Goal: Transaction & Acquisition: Purchase product/service

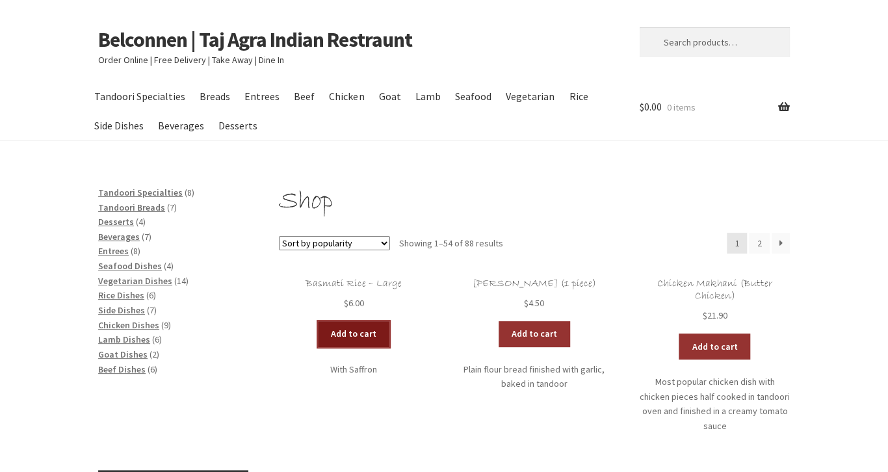
click at [349, 330] on link "Add to cart" at bounding box center [353, 334] width 71 height 26
click at [331, 333] on link "Add to cart" at bounding box center [315, 334] width 71 height 26
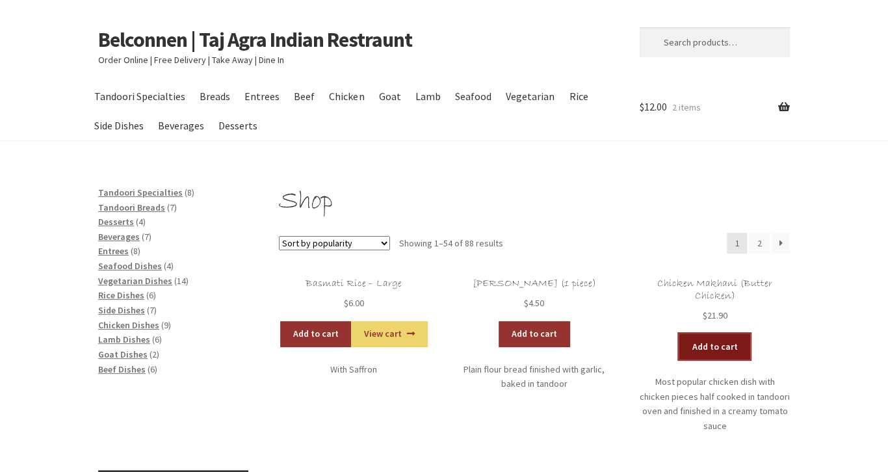
click at [710, 344] on link "Add to cart" at bounding box center [713, 346] width 71 height 26
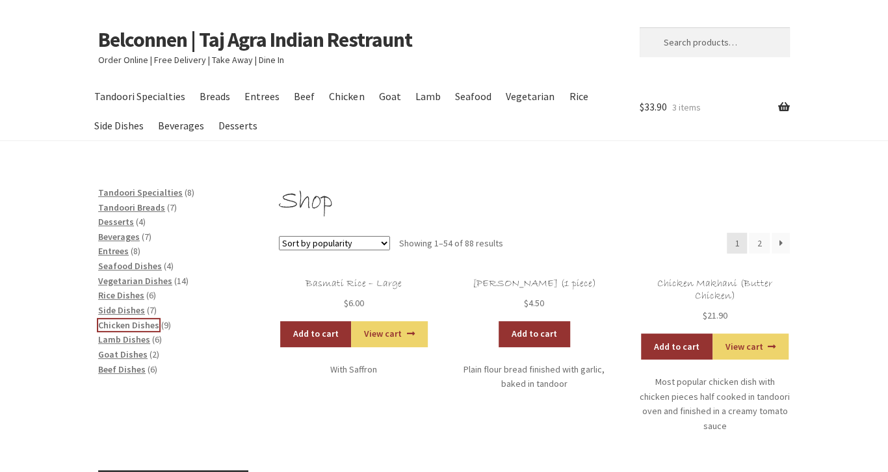
click at [118, 324] on span "Chicken Dishes" at bounding box center [128, 325] width 61 height 12
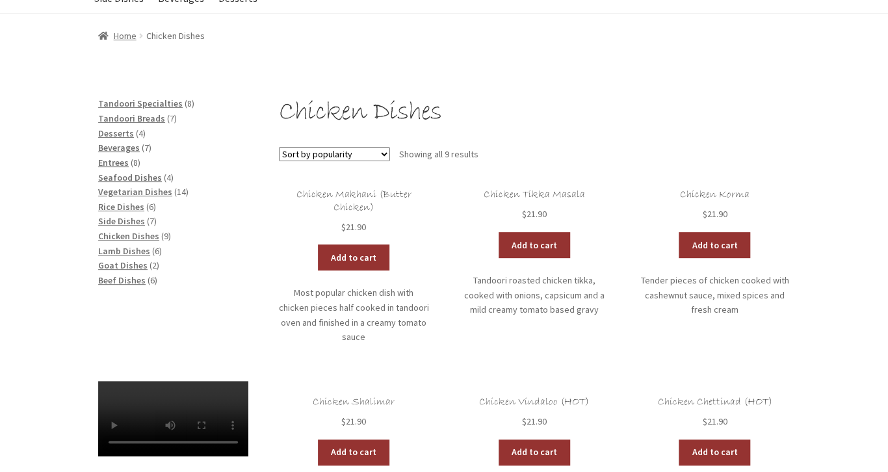
scroll to position [137, 0]
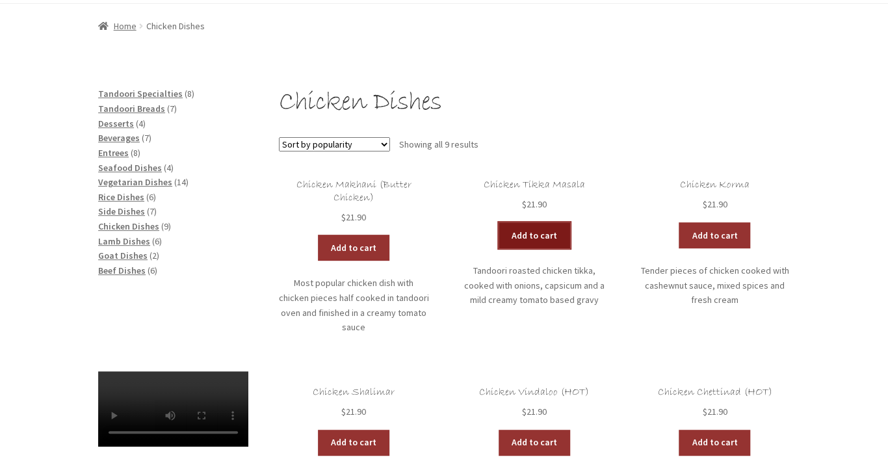
click at [528, 237] on link "Add to cart" at bounding box center [533, 235] width 71 height 26
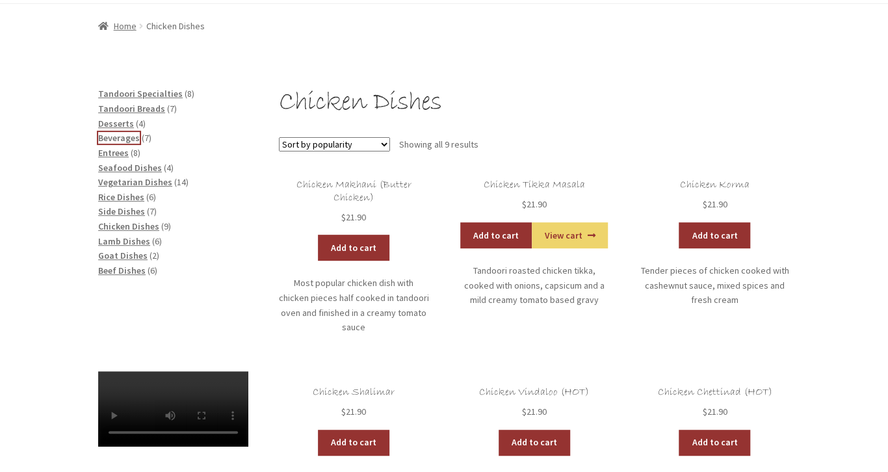
click at [125, 136] on span "Beverages" at bounding box center [119, 138] width 42 height 12
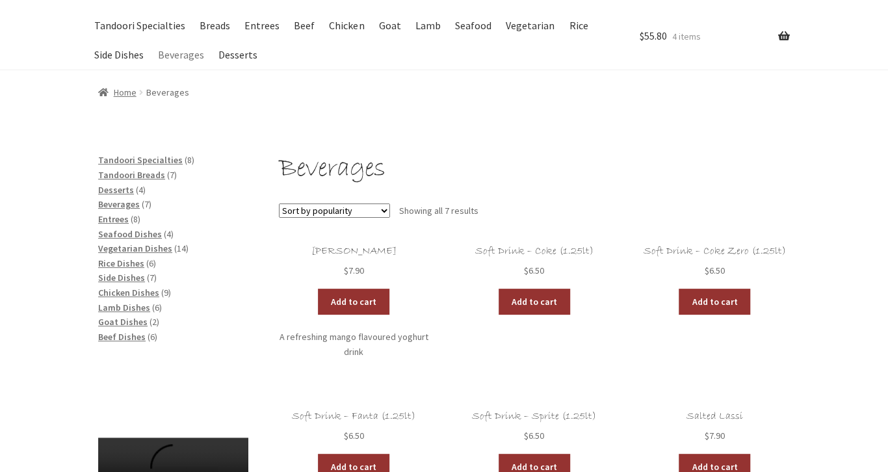
scroll to position [137, 0]
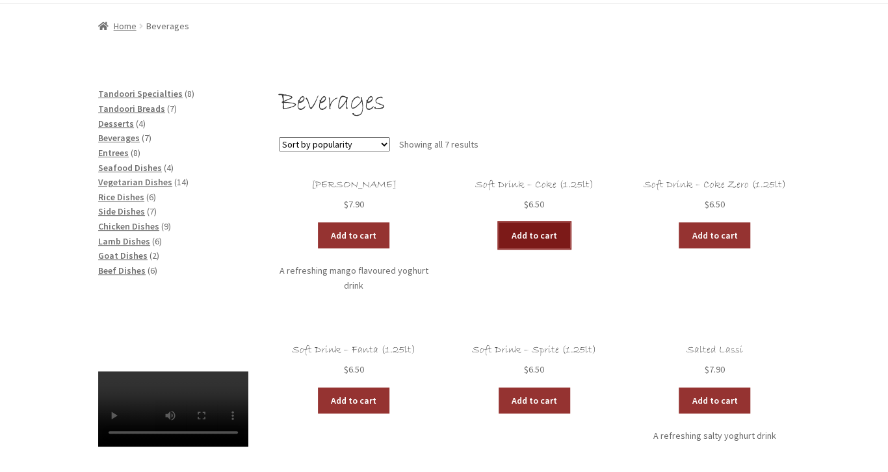
click at [522, 231] on link "Add to cart" at bounding box center [533, 235] width 71 height 26
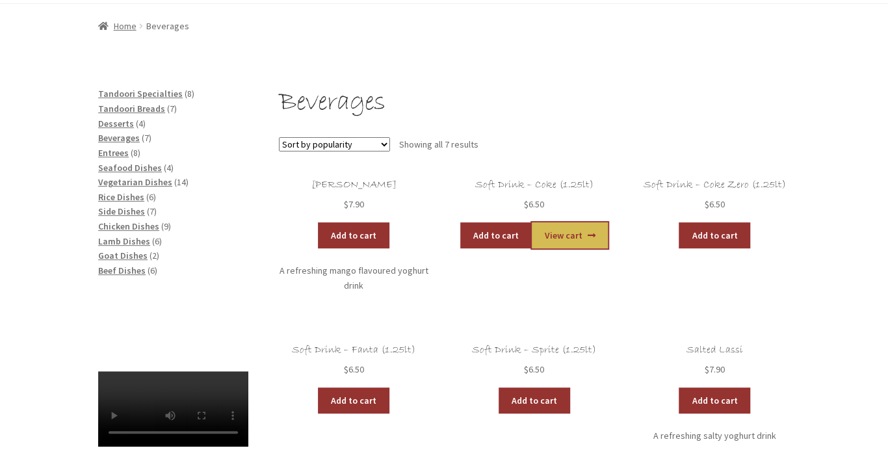
click at [562, 230] on link "View cart" at bounding box center [570, 235] width 76 height 26
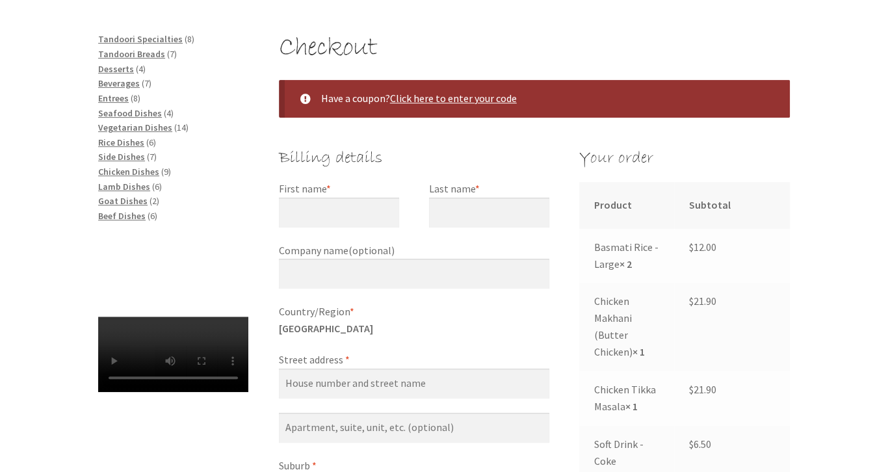
scroll to position [205, 0]
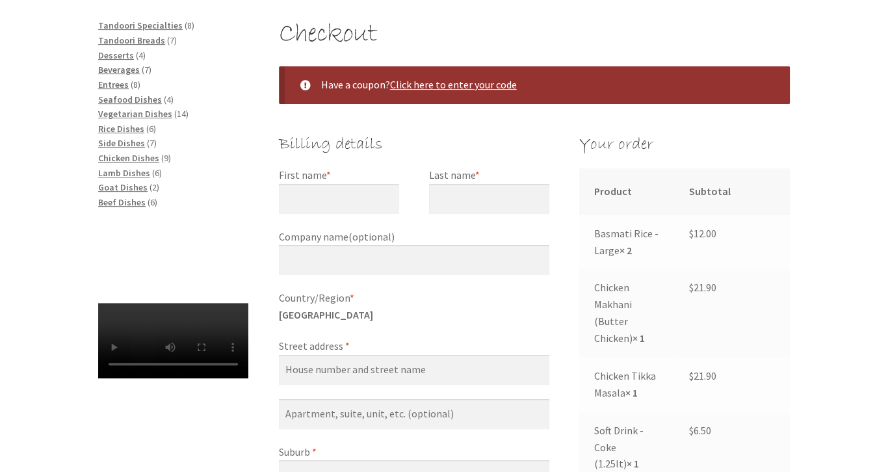
click at [363, 177] on label "First name *" at bounding box center [339, 175] width 120 height 17
click at [363, 184] on input "First name *" at bounding box center [339, 199] width 120 height 30
type input "[PERSON_NAME]"
click at [493, 176] on label "Last name *" at bounding box center [489, 175] width 120 height 17
click at [493, 184] on input "Last name *" at bounding box center [489, 199] width 120 height 30
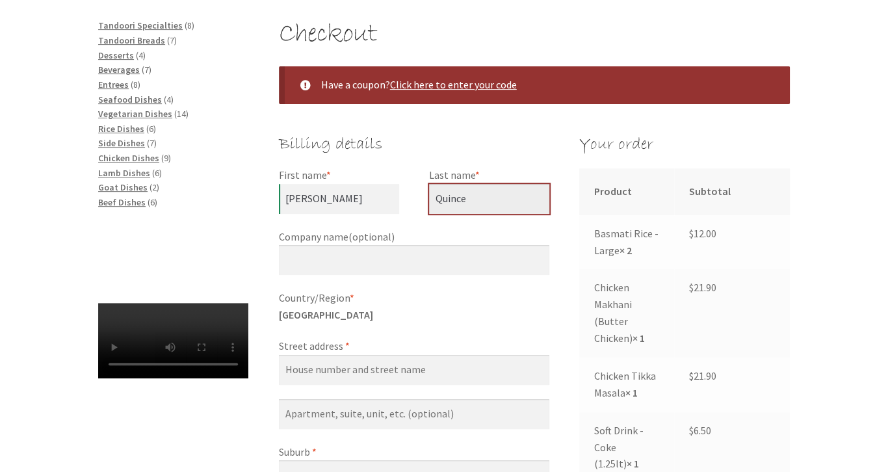
type input "Quince"
click at [326, 346] on label "Street address *" at bounding box center [414, 346] width 270 height 17
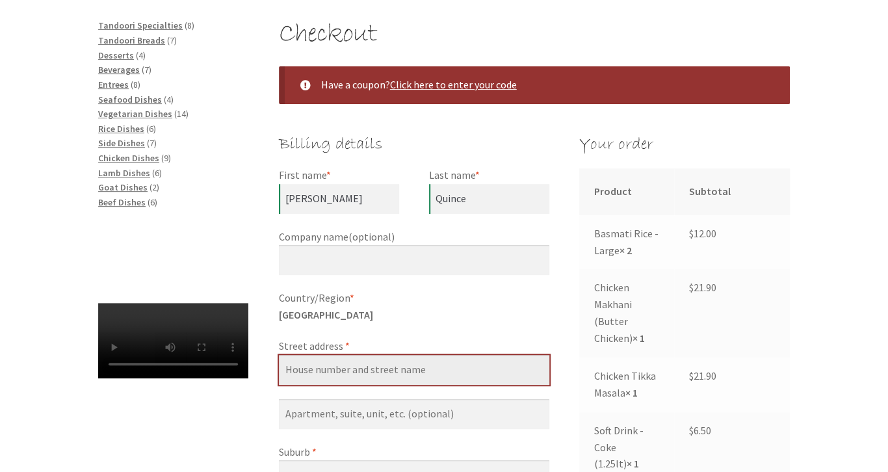
click at [326, 355] on input "Street address *" at bounding box center [414, 370] width 270 height 30
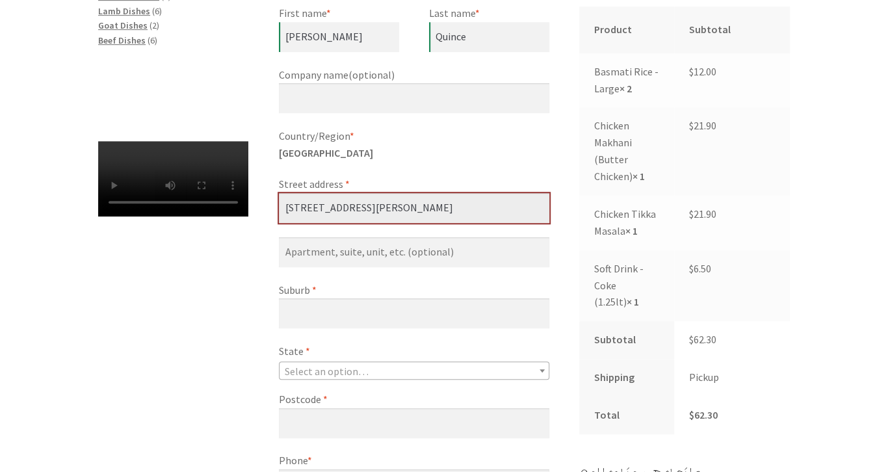
scroll to position [411, 0]
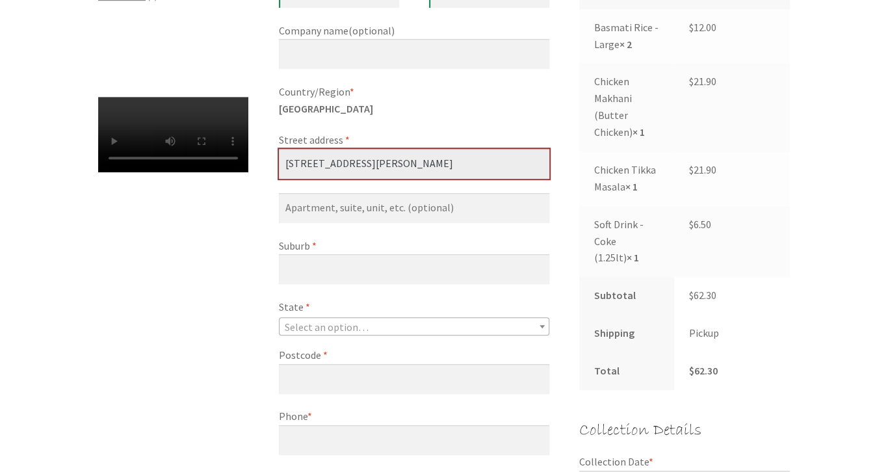
type input "[STREET_ADDRESS][PERSON_NAME]"
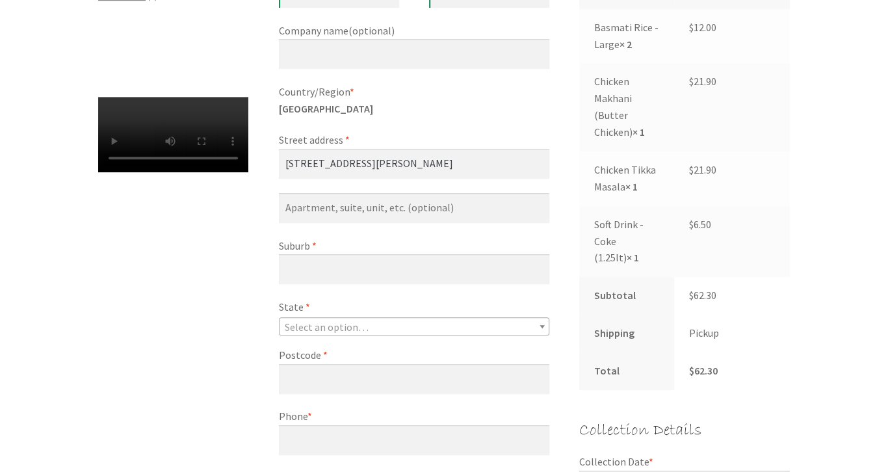
click at [342, 247] on label "Suburb *" at bounding box center [414, 246] width 270 height 17
click at [342, 254] on input "Suburb *" at bounding box center [414, 269] width 270 height 30
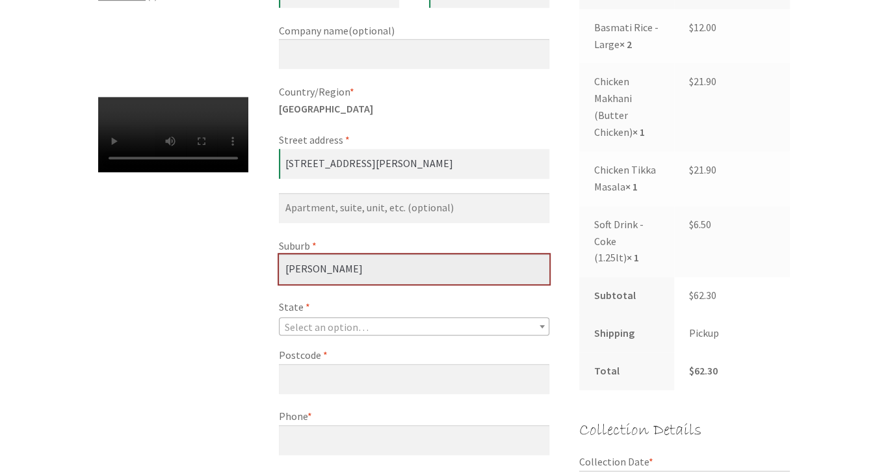
type input "Scullin"
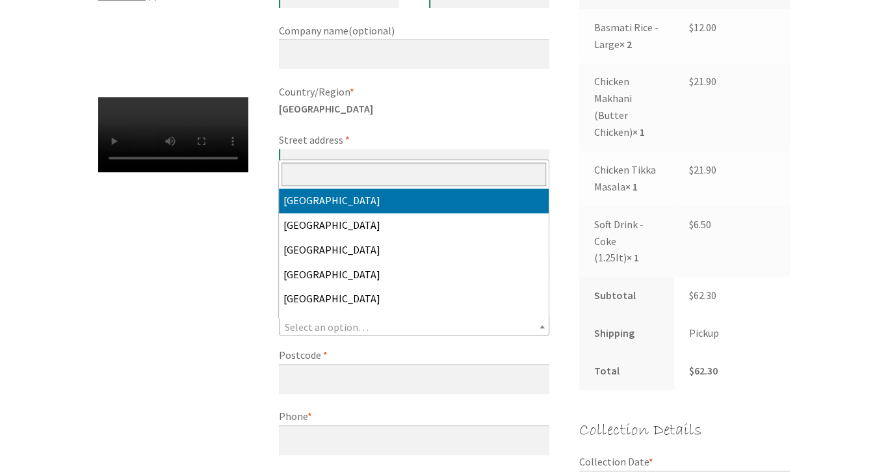
click at [331, 325] on span "Select an option…" at bounding box center [327, 326] width 84 height 13
select select "ACT"
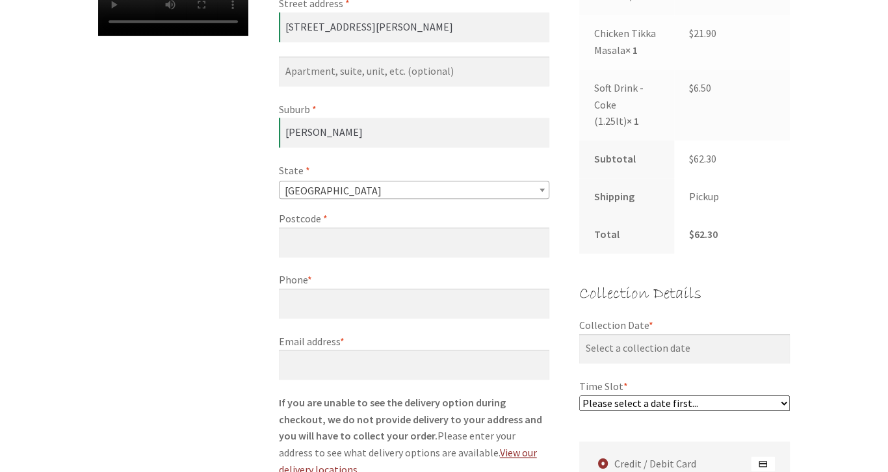
scroll to position [548, 0]
click at [376, 217] on label "Postcode *" at bounding box center [414, 218] width 270 height 17
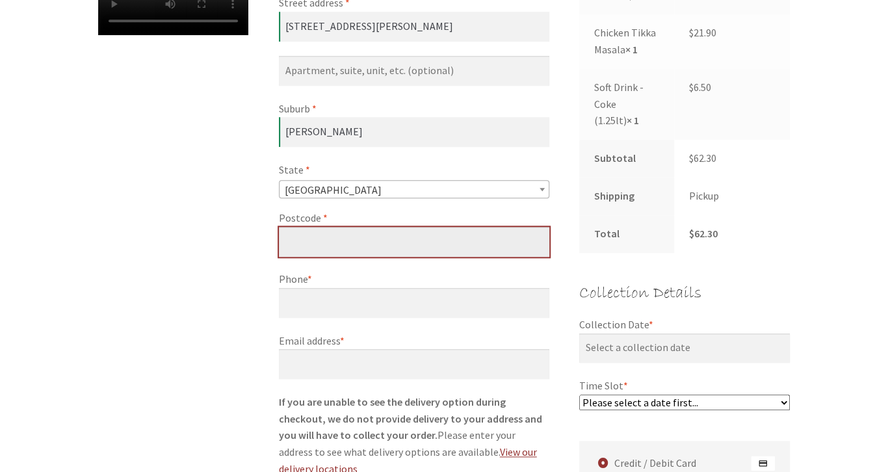
click at [376, 227] on input "Postcode *" at bounding box center [414, 242] width 270 height 30
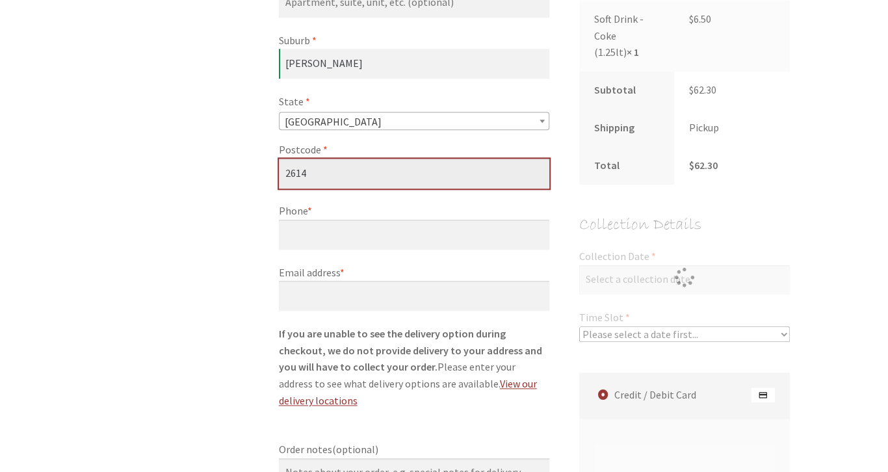
scroll to position [617, 0]
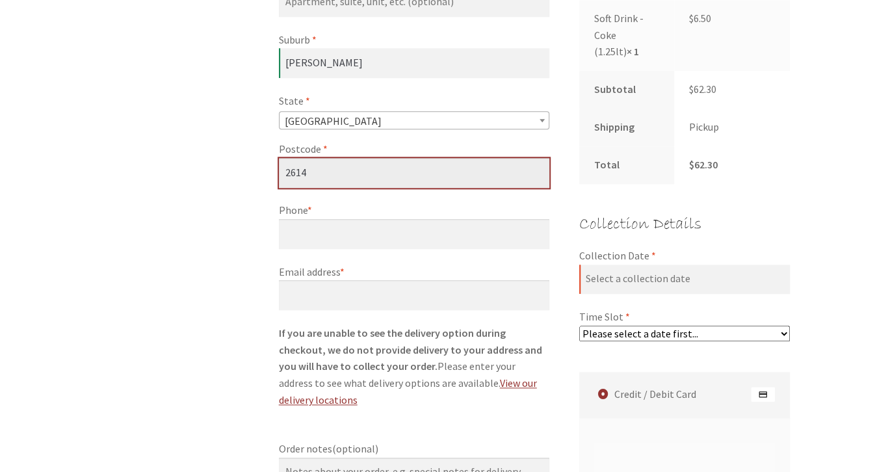
type input "2614"
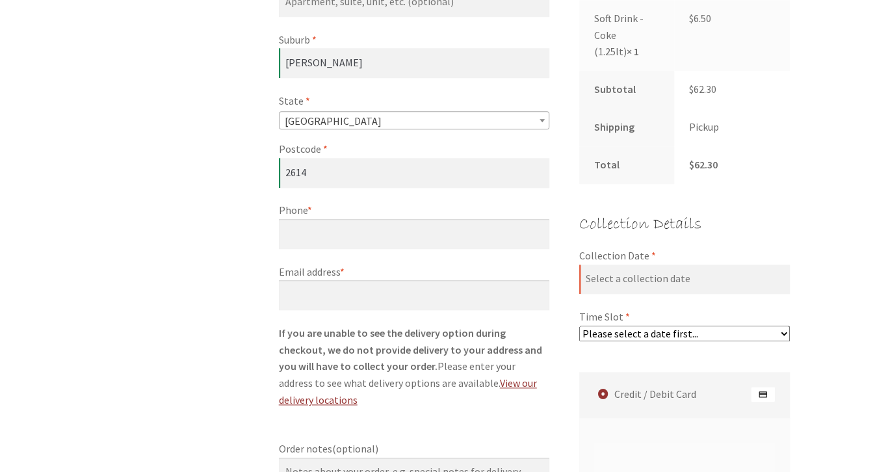
click at [370, 207] on label "Phone *" at bounding box center [414, 210] width 270 height 17
click at [370, 219] on input "Phone *" at bounding box center [414, 234] width 270 height 30
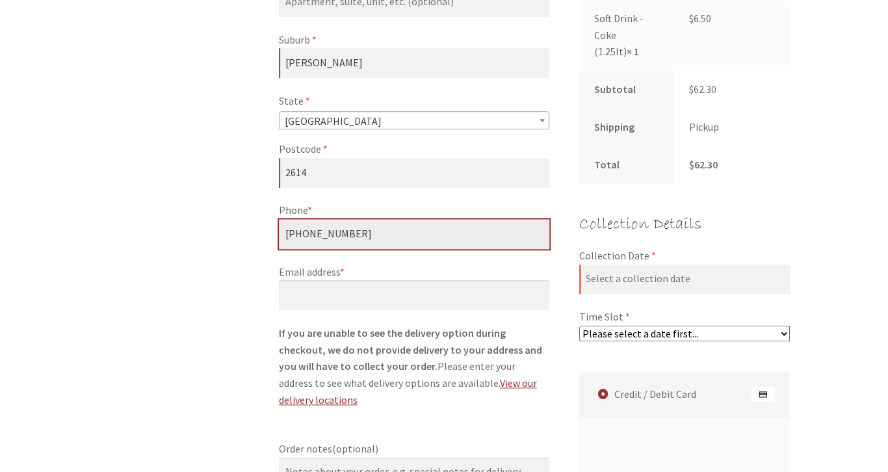
type input "[PHONE_NUMBER]"
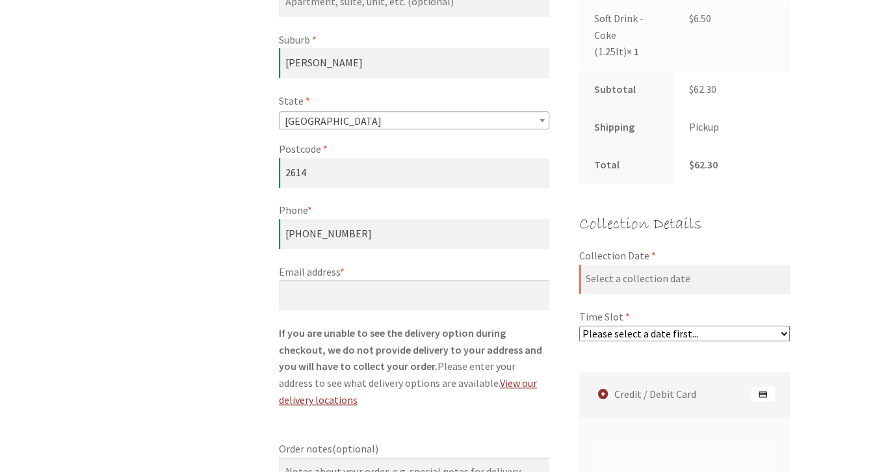
click at [360, 272] on label "Email address *" at bounding box center [414, 272] width 270 height 17
click at [360, 280] on input "Email address *" at bounding box center [414, 295] width 270 height 30
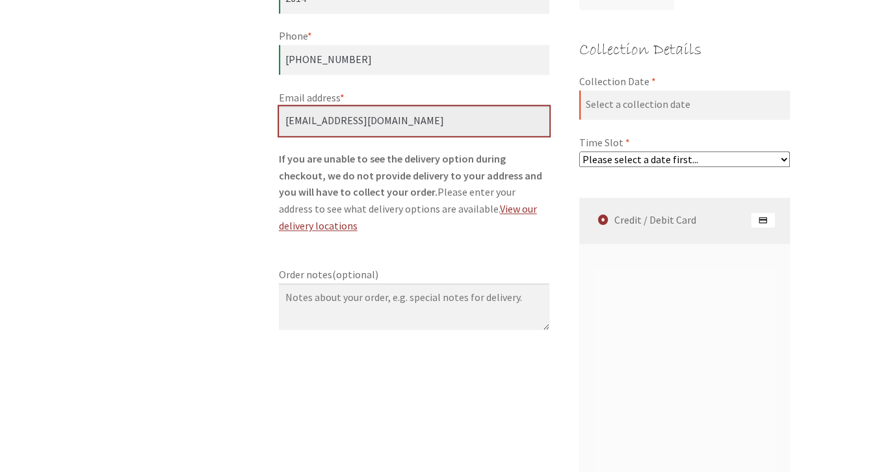
scroll to position [823, 0]
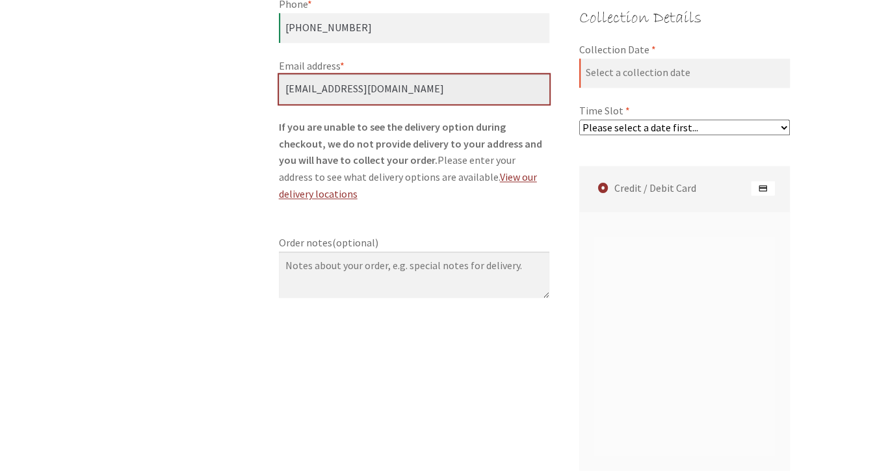
type input "[EMAIL_ADDRESS][DOMAIN_NAME]"
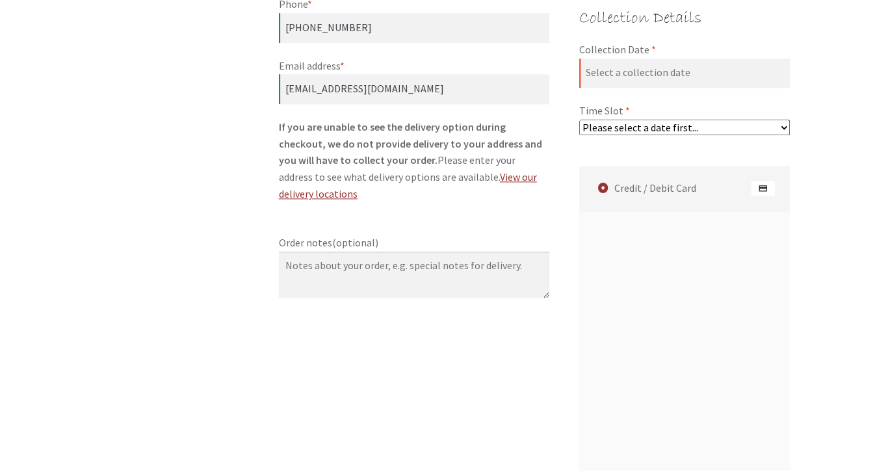
click at [579, 120] on select "Please select a date first..." at bounding box center [684, 128] width 211 height 16
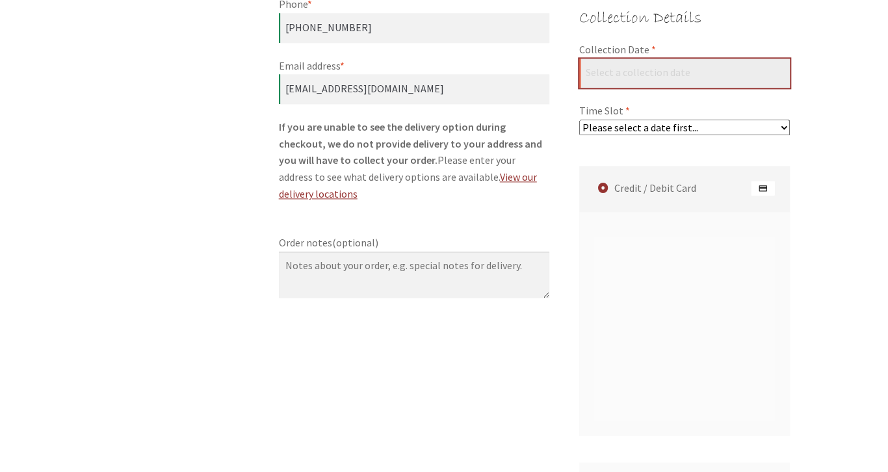
click at [630, 73] on input "Collection Date *" at bounding box center [684, 73] width 211 height 30
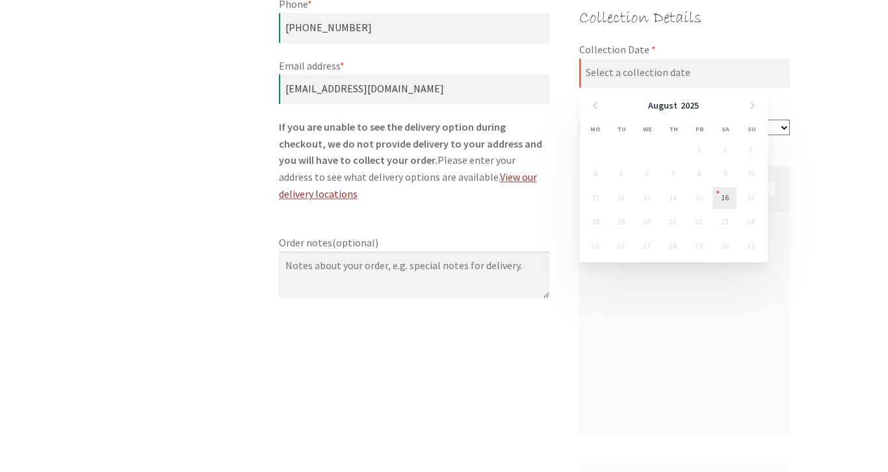
click at [724, 196] on link "16" at bounding box center [724, 198] width 24 height 22
type input "[DATE]"
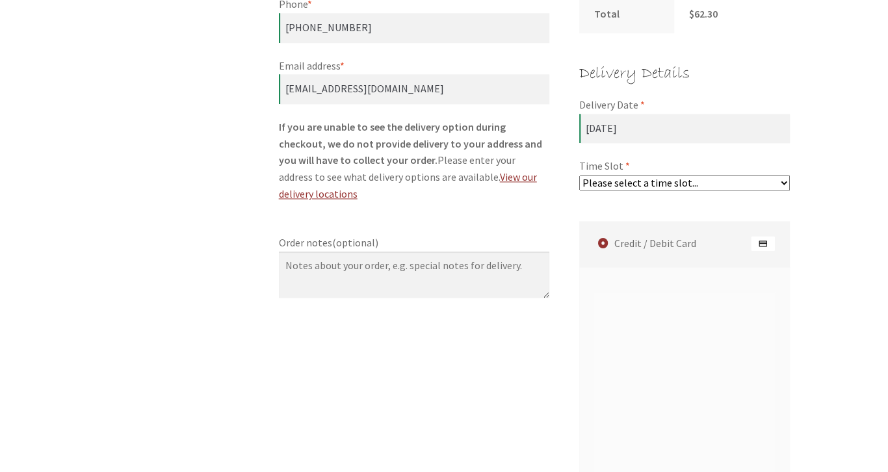
click at [579, 175] on select "Please select a time slot... 07:25 PM - 07:55 PM 07:55 PM - 08:25 PM 08:25 PM -…" at bounding box center [684, 183] width 211 height 16
select select "60c2ef62db861/3|0.00"
click option "07:25 PM - 07:55 PM" at bounding box center [0, 0] width 0 height 0
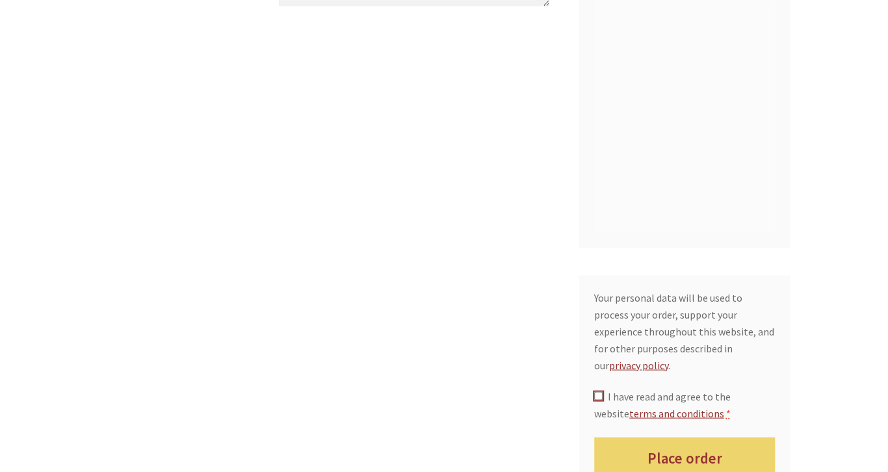
click at [595, 391] on input "I have read and agree to the website terms and conditions *" at bounding box center [598, 395] width 8 height 8
checkbox input "true"
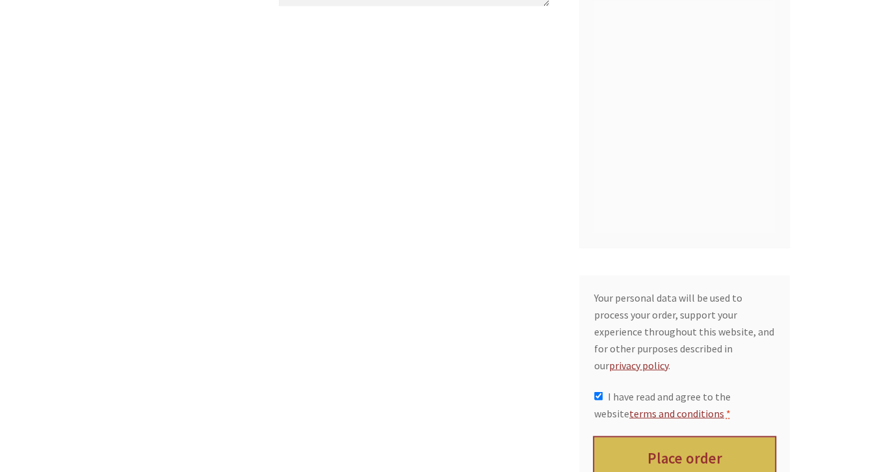
click at [702, 437] on button "Place order" at bounding box center [684, 458] width 181 height 42
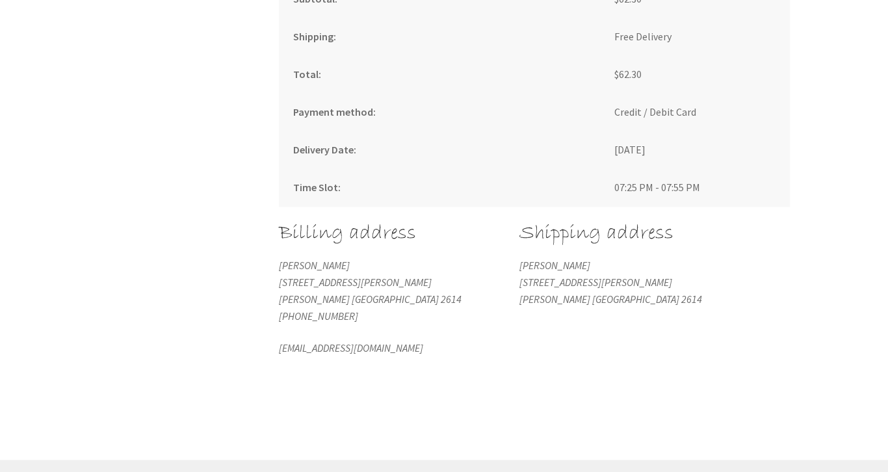
scroll to position [957, 0]
